Goal: Information Seeking & Learning: Learn about a topic

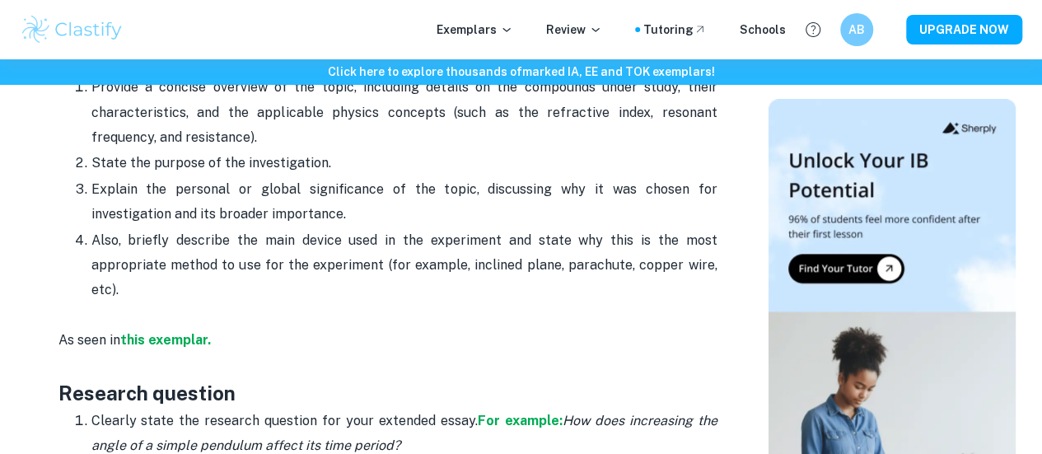
scroll to position [989, 0]
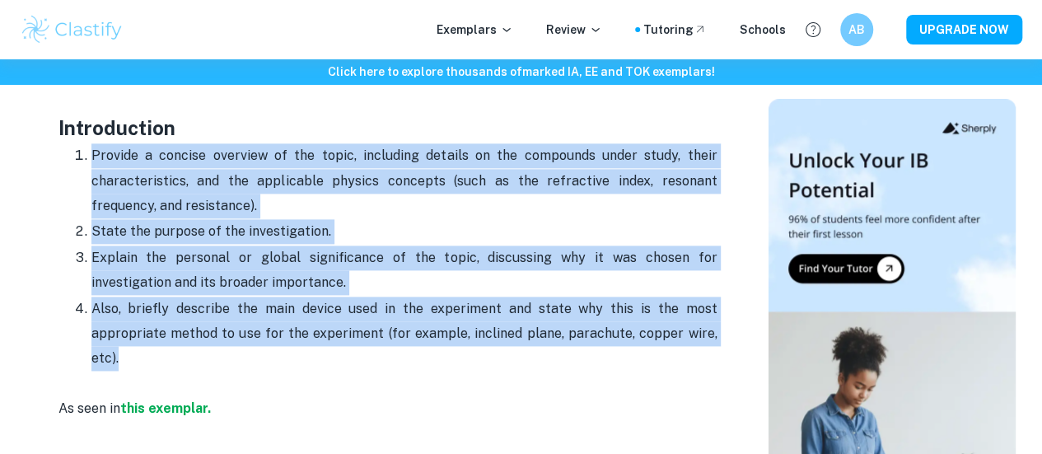
drag, startPoint x: 93, startPoint y: 165, endPoint x: 206, endPoint y: 353, distance: 219.2
click at [209, 372] on ol "Provide a concise overview of the topic, including details on the compounds und…" at bounding box center [387, 257] width 659 height 229
copy ol "Provide a concise overview of the topic, including details on the compounds und…"
click at [570, 244] on p "State the purpose of the investigation." at bounding box center [404, 231] width 626 height 25
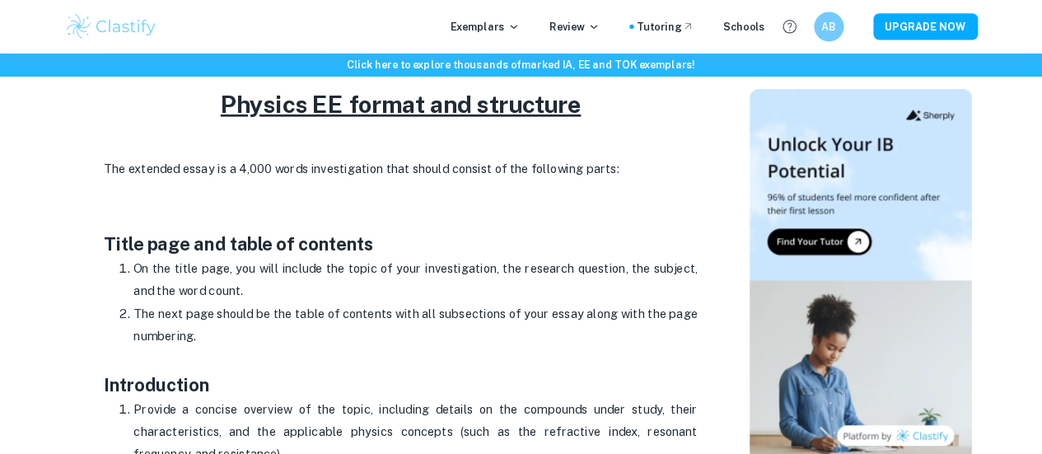
scroll to position [700, 0]
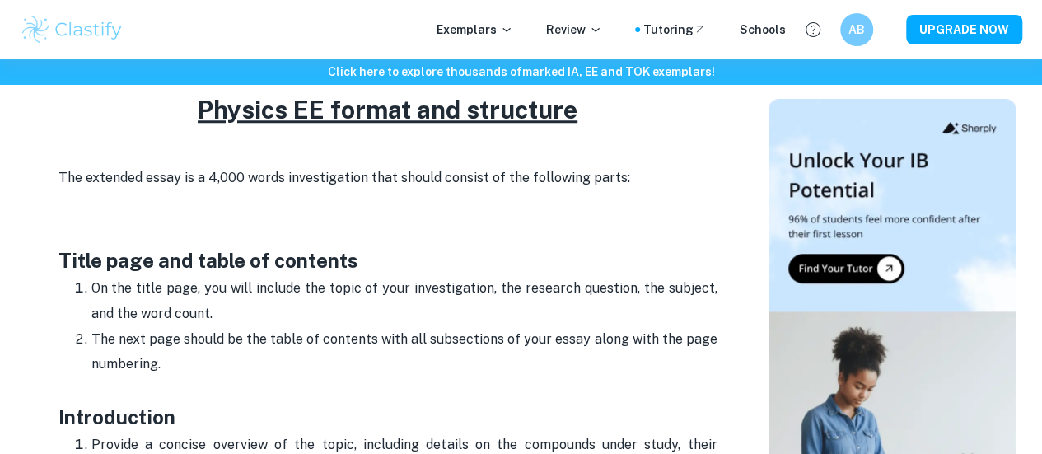
drag, startPoint x: 952, startPoint y: 4, endPoint x: 453, endPoint y: 329, distance: 594.9
click at [453, 326] on p "On the title page, you will include the topic of your investigation, the resear…" at bounding box center [404, 301] width 626 height 50
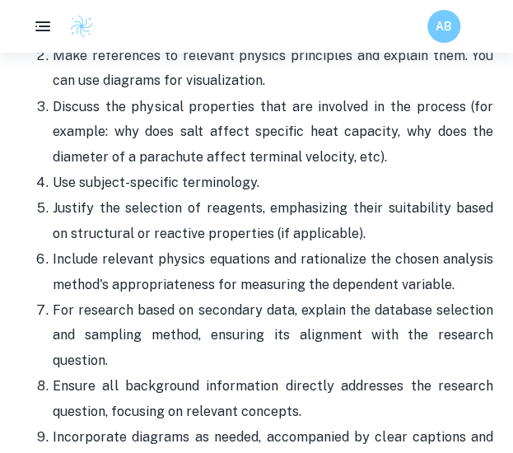
scroll to position [1935, 0]
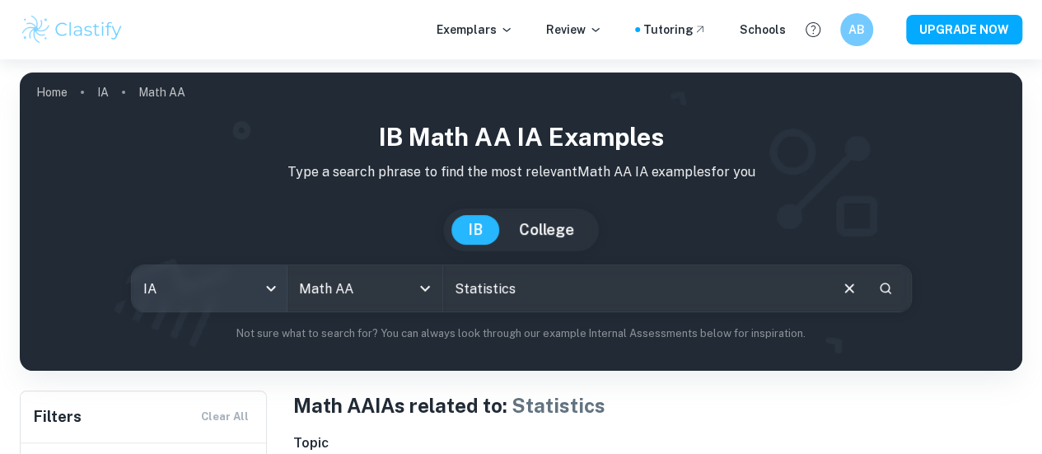
drag, startPoint x: 578, startPoint y: 307, endPoint x: 304, endPoint y: 290, distance: 274.1
click at [295, 296] on div "IA ia All Subjects Math AA All Subjects Statistics ​" at bounding box center [521, 288] width 781 height 48
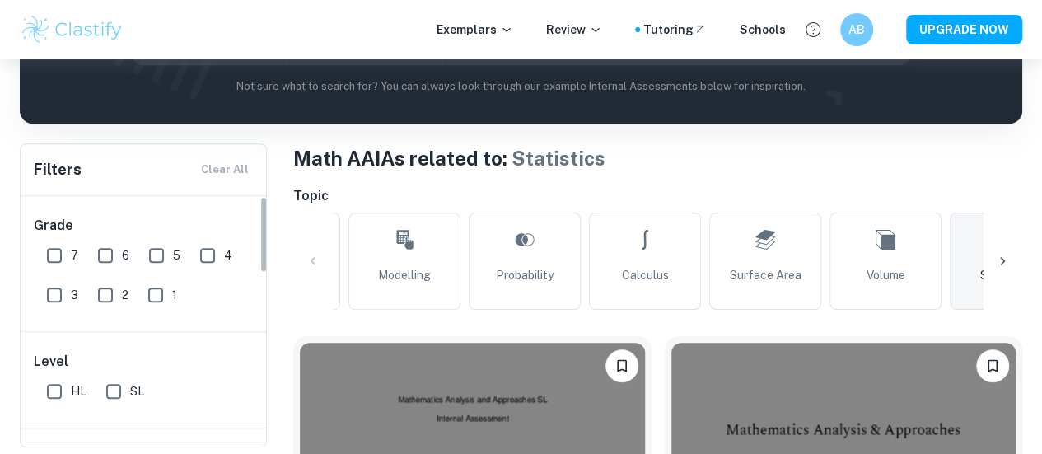
click at [53, 239] on input "7" at bounding box center [54, 255] width 33 height 33
checkbox input "true"
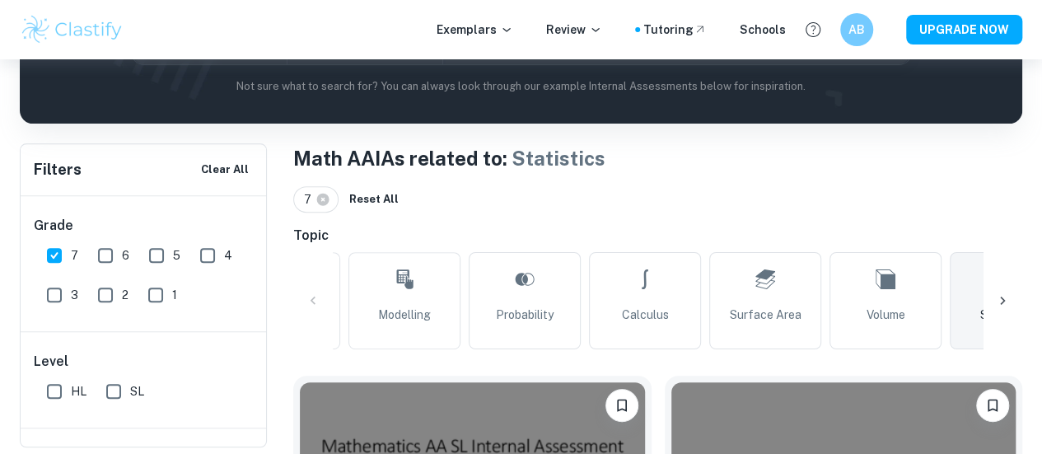
click at [48, 398] on input "HL" at bounding box center [54, 391] width 33 height 33
checkbox input "true"
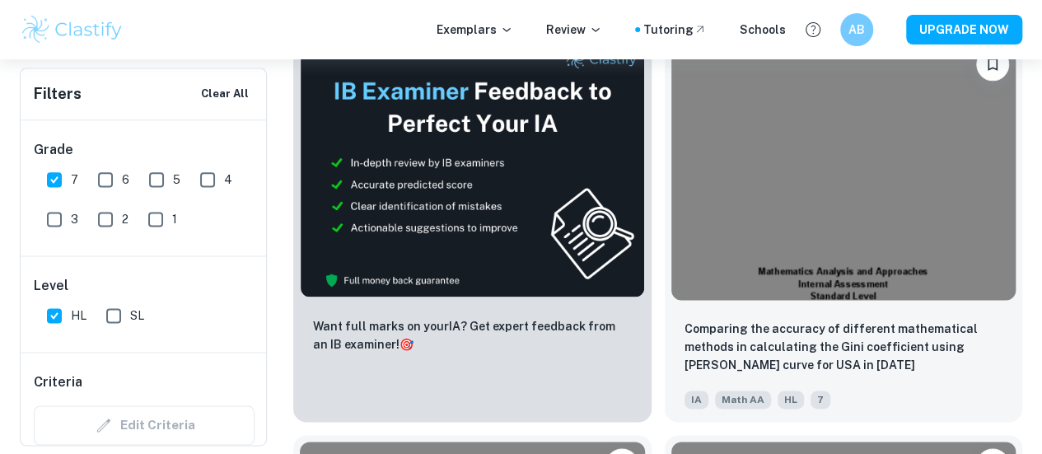
scroll to position [1154, 0]
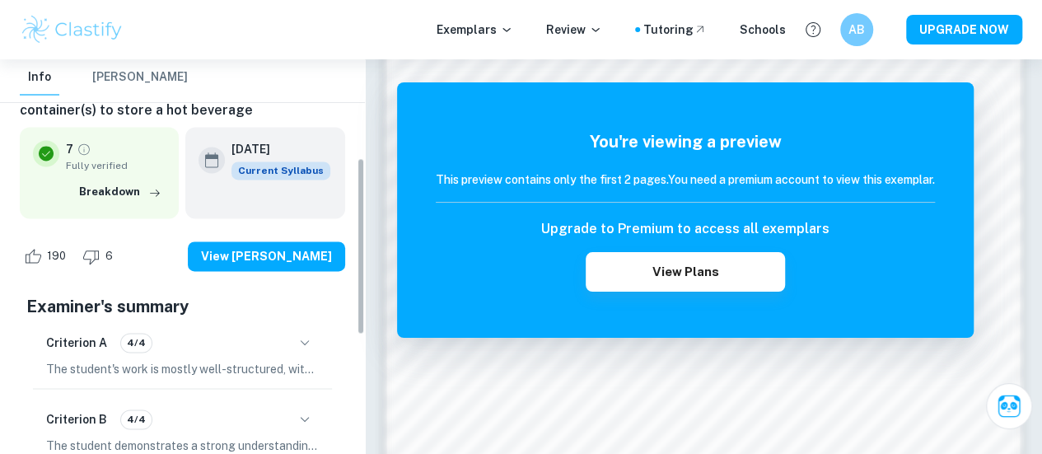
scroll to position [247, 0]
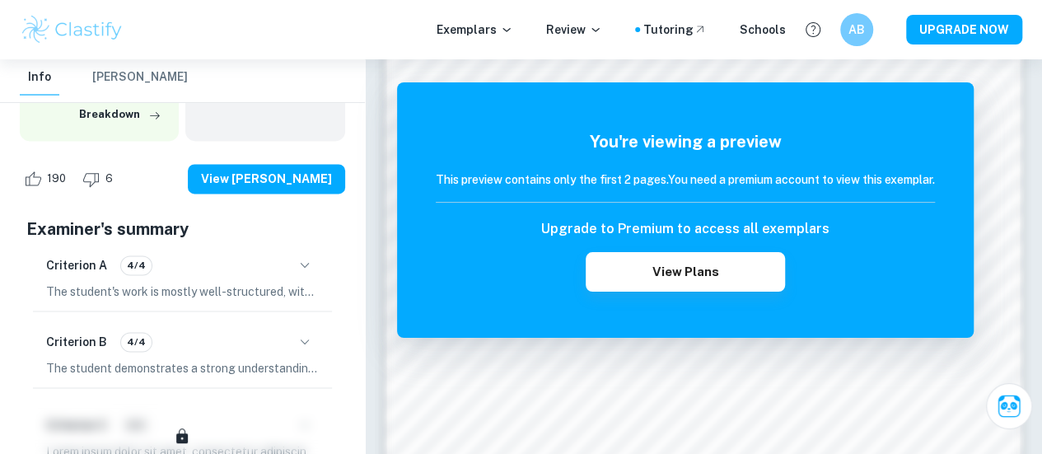
click at [290, 255] on div "Criterion A 4/4" at bounding box center [182, 265] width 273 height 28
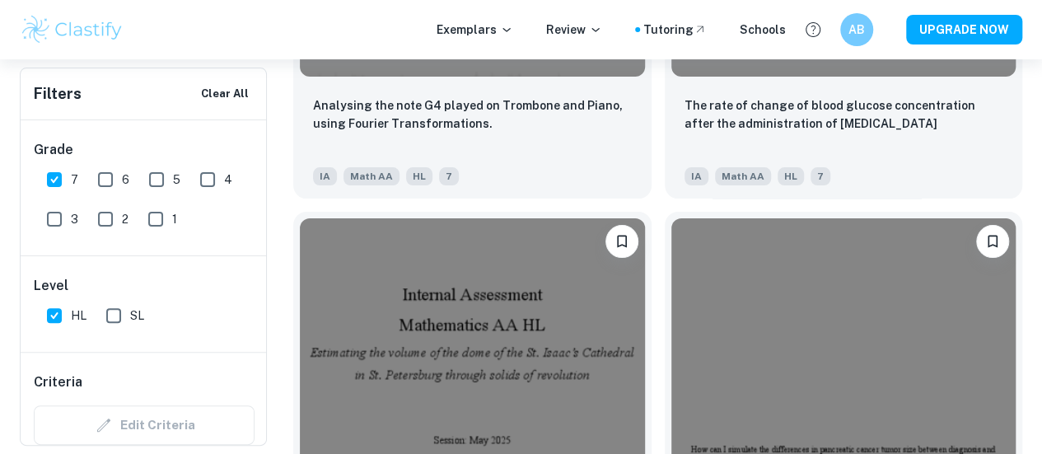
scroll to position [3237, 0]
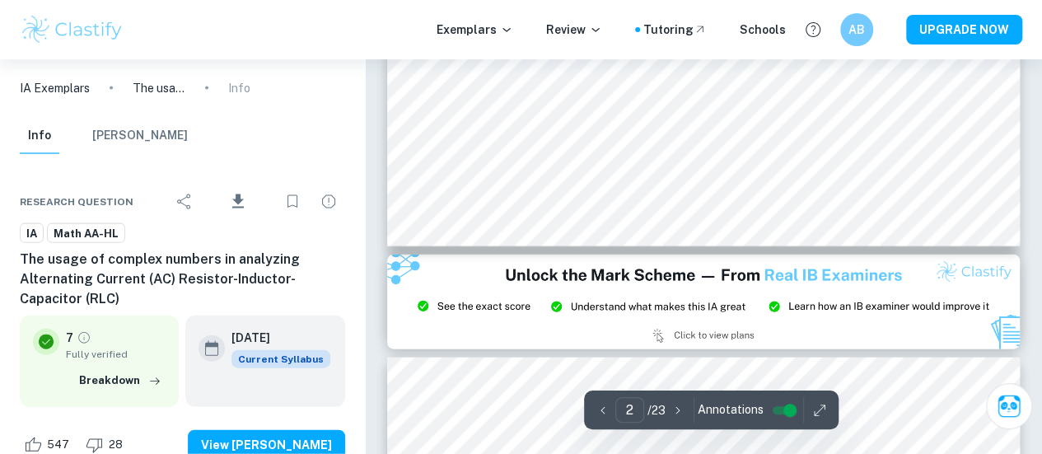
scroll to position [1977, 0]
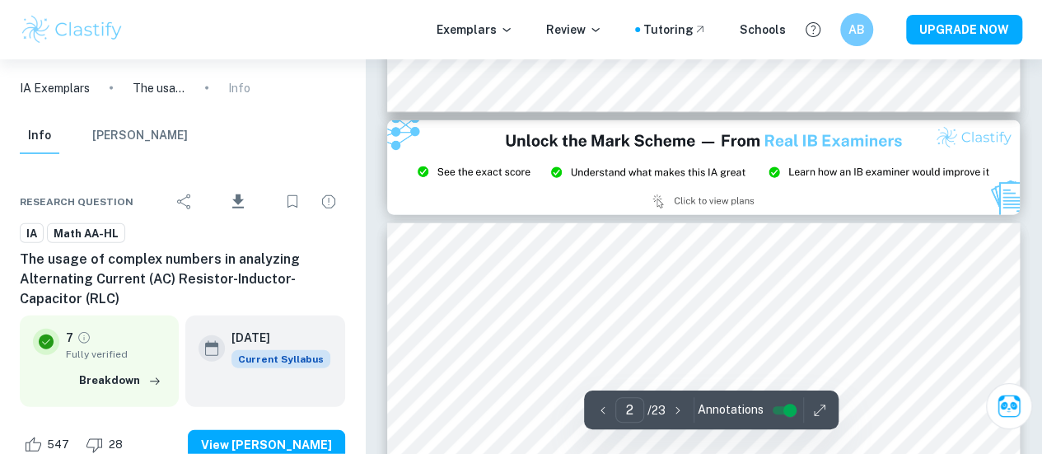
type input "3"
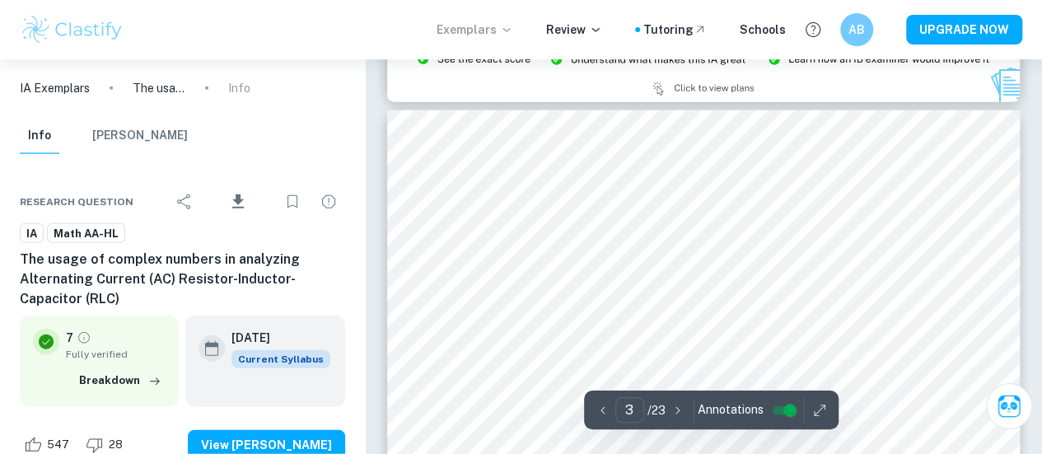
click at [489, 26] on p "Exemplars" at bounding box center [475, 30] width 77 height 18
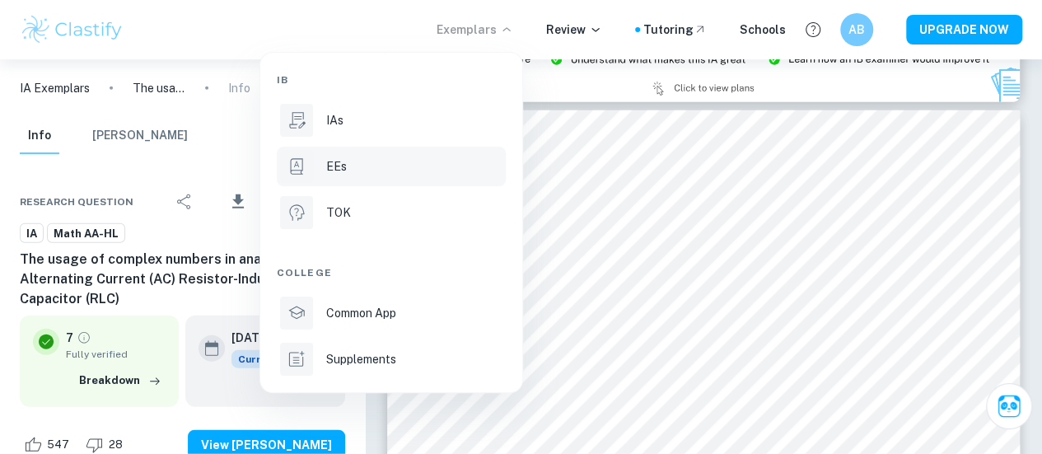
drag, startPoint x: 364, startPoint y: 157, endPoint x: 400, endPoint y: 159, distance: 36.3
click at [364, 157] on div "EEs" at bounding box center [414, 166] width 176 height 18
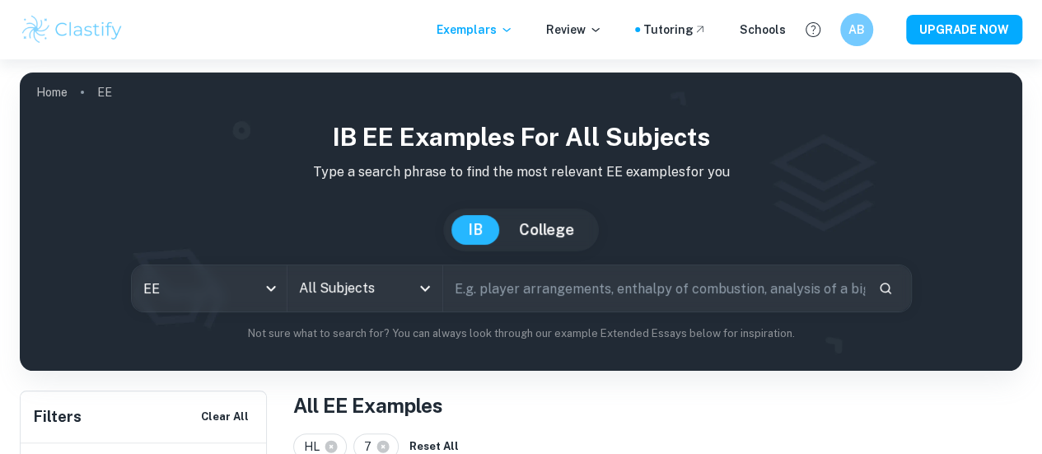
click at [361, 307] on div "All Subjects" at bounding box center [365, 288] width 155 height 46
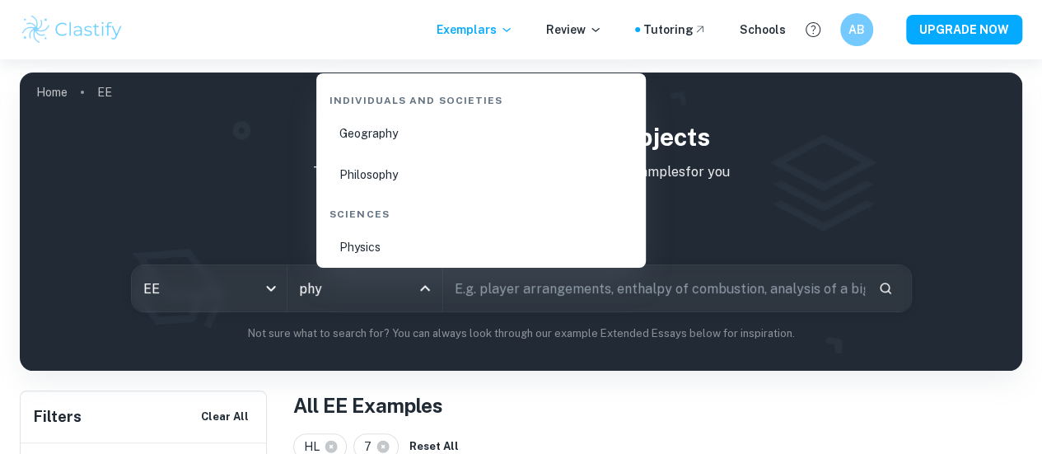
click at [366, 247] on li "Physics" at bounding box center [481, 247] width 316 height 38
type input "Physics"
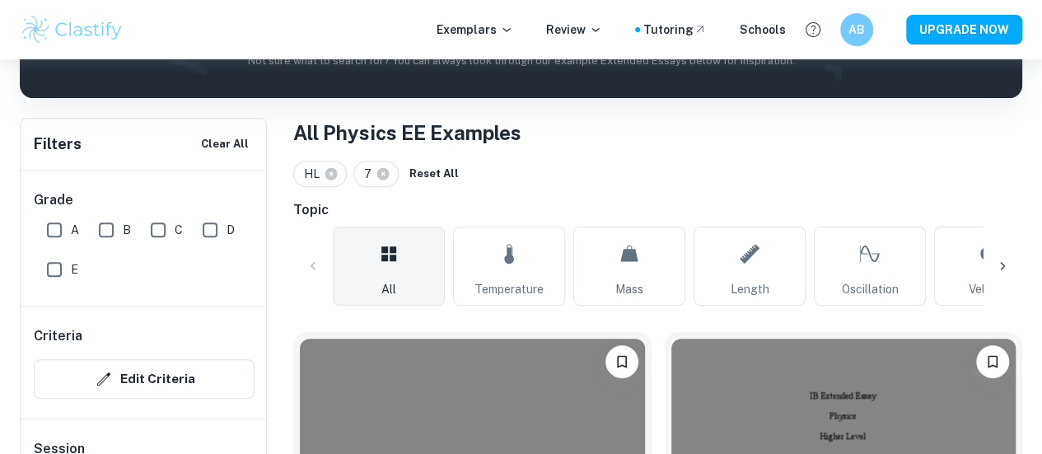
scroll to position [247, 0]
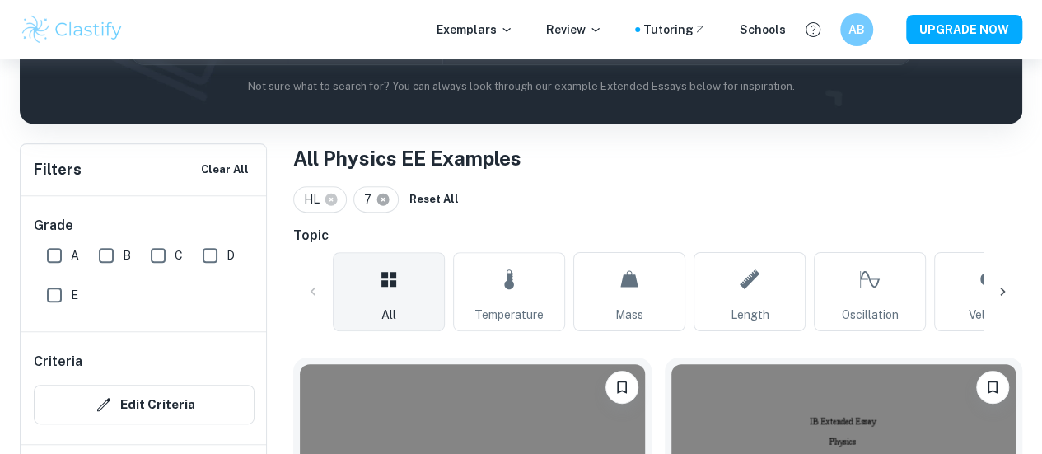
click at [381, 197] on icon at bounding box center [383, 200] width 12 height 12
click at [326, 194] on icon at bounding box center [331, 199] width 15 height 15
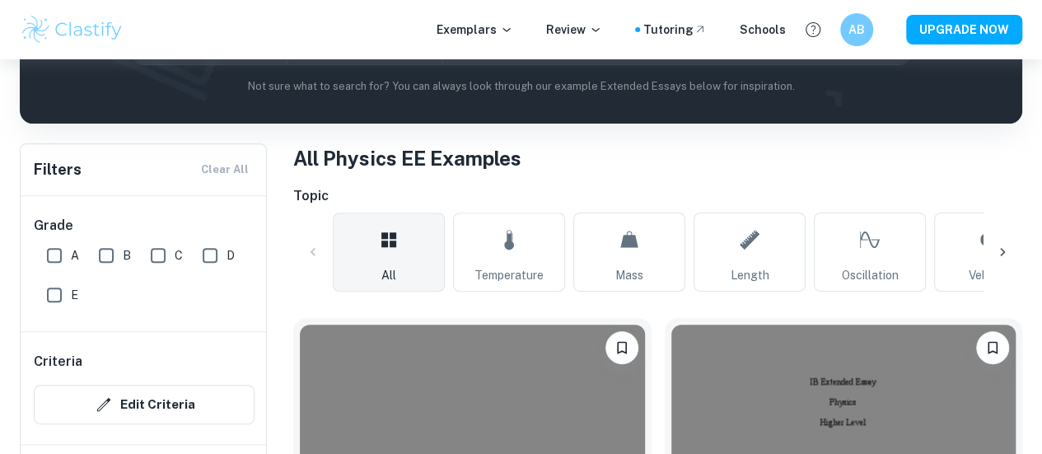
click at [60, 252] on input "A" at bounding box center [54, 255] width 33 height 33
checkbox input "true"
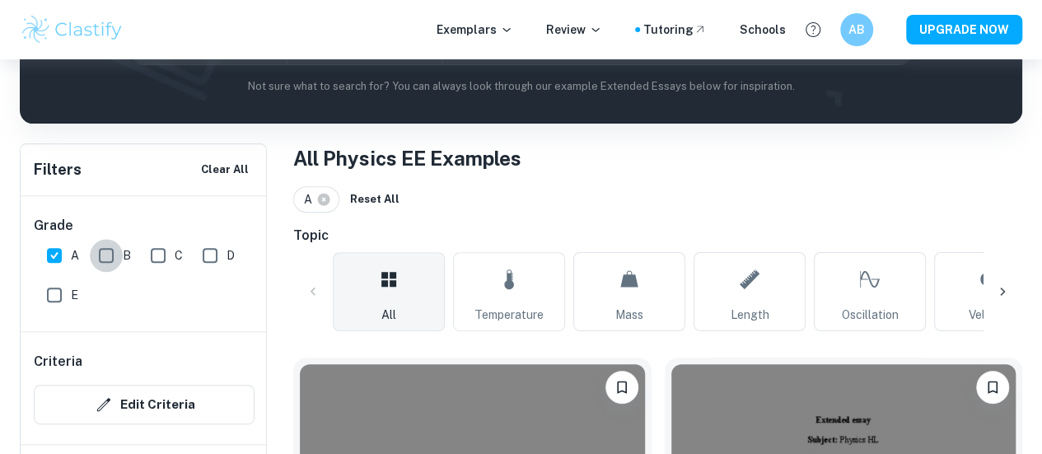
click at [91, 254] on input "B" at bounding box center [106, 255] width 33 height 33
checkbox input "true"
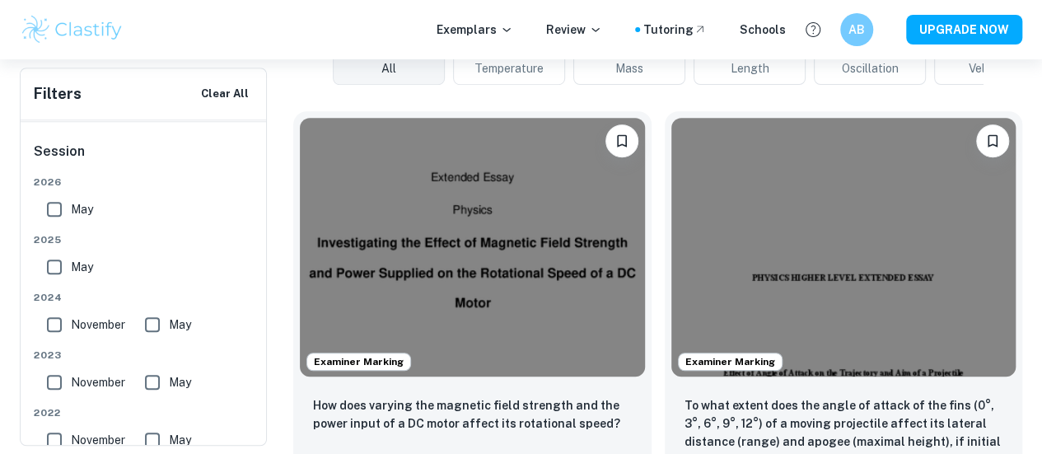
scroll to position [494, 0]
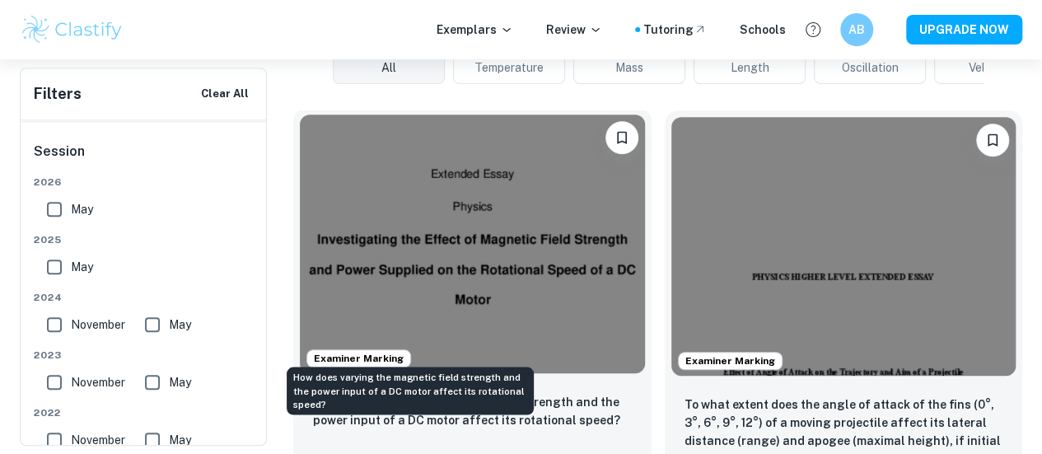
click at [395, 393] on p "How does varying the magnetic field strength and the power input of a DC motor …" at bounding box center [472, 411] width 319 height 36
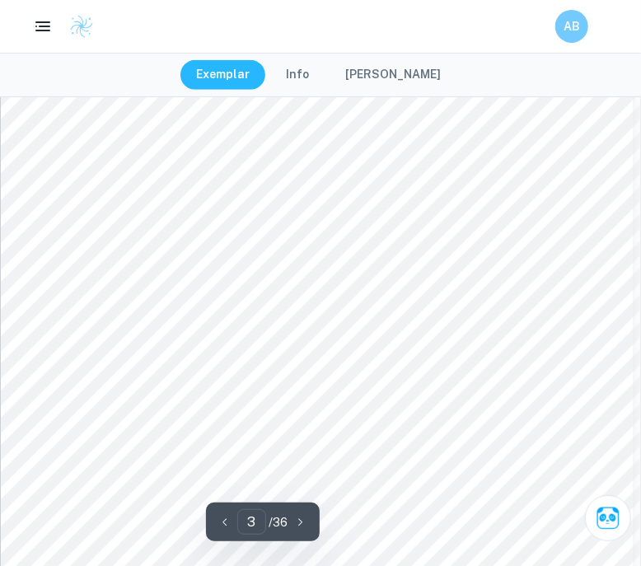
scroll to position [2144, 0]
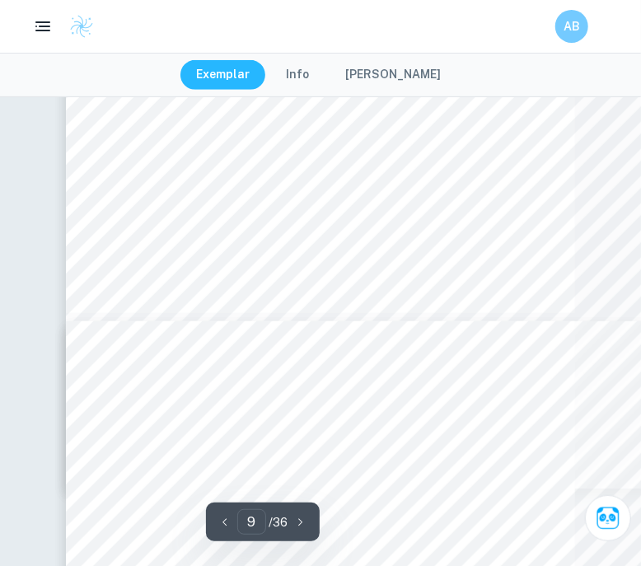
type input "10"
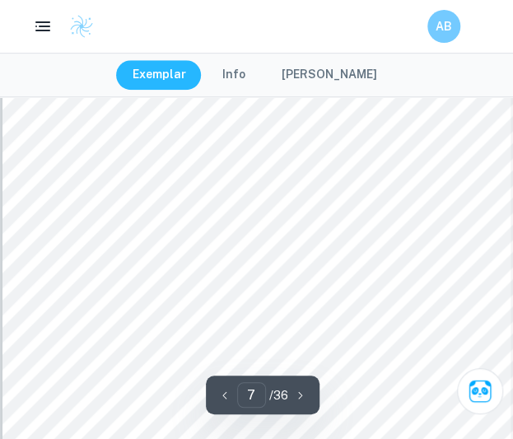
scroll to position [4830, 0]
